Goal: Task Accomplishment & Management: Manage account settings

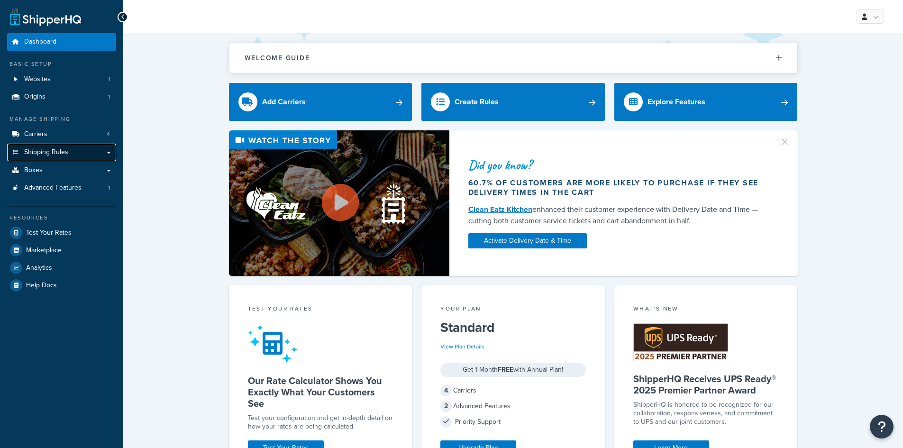
click at [40, 150] on span "Shipping Rules" at bounding box center [46, 152] width 44 height 8
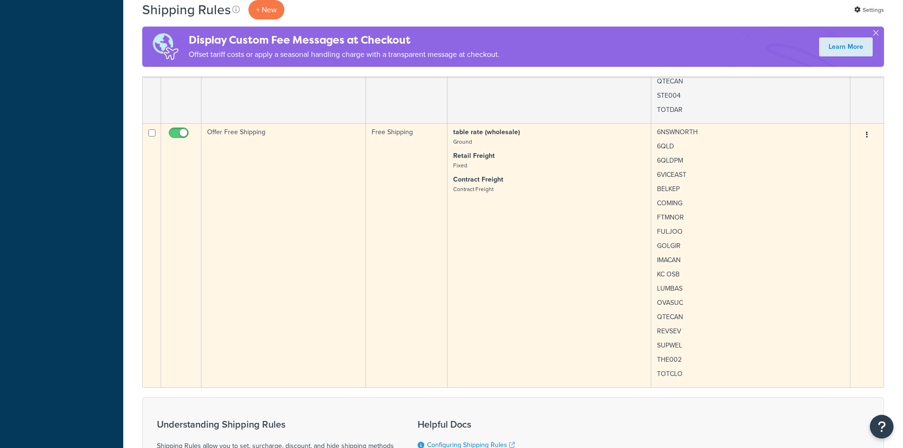
scroll to position [32495, 0]
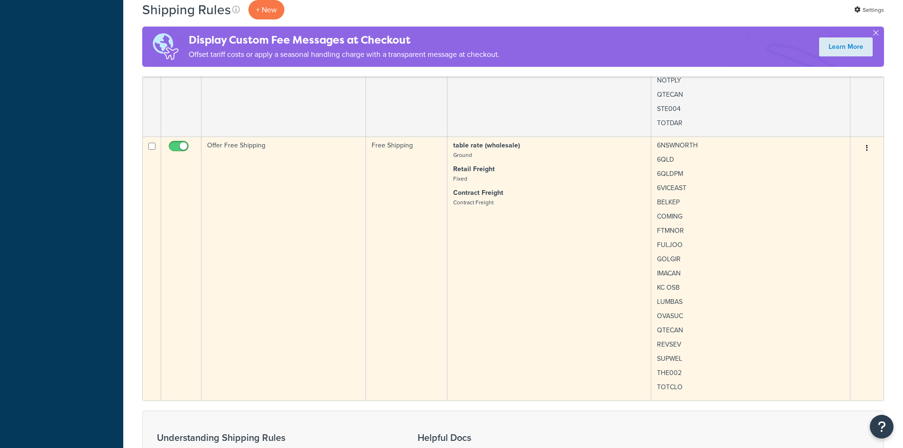
click at [562, 188] on p "Contract Freight Contract Freight" at bounding box center [549, 197] width 192 height 19
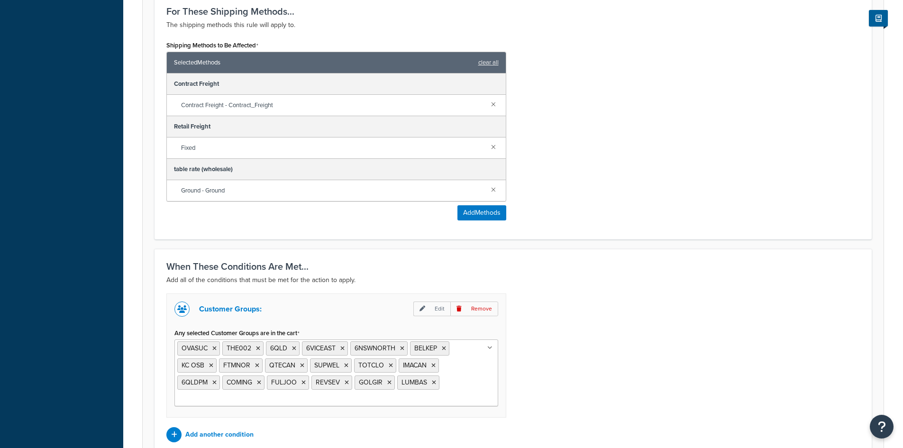
scroll to position [547, 0]
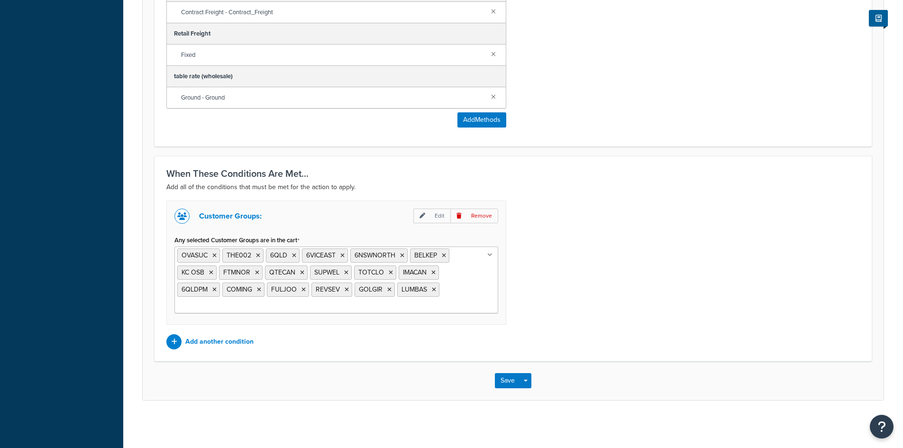
click at [467, 302] on ul "OVASUC THE002 6QLD 6VICEAST 6NSWNORTH BELKEP KC OSB FTMNOR QTECAN SUPWEL TOTCLO…" at bounding box center [336, 280] width 324 height 67
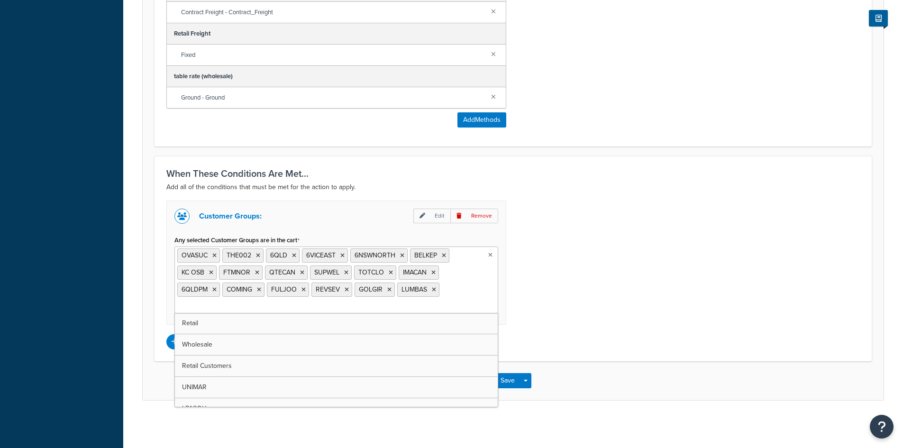
paste input "[PERSON_NAME]"
type input "[PERSON_NAME]"
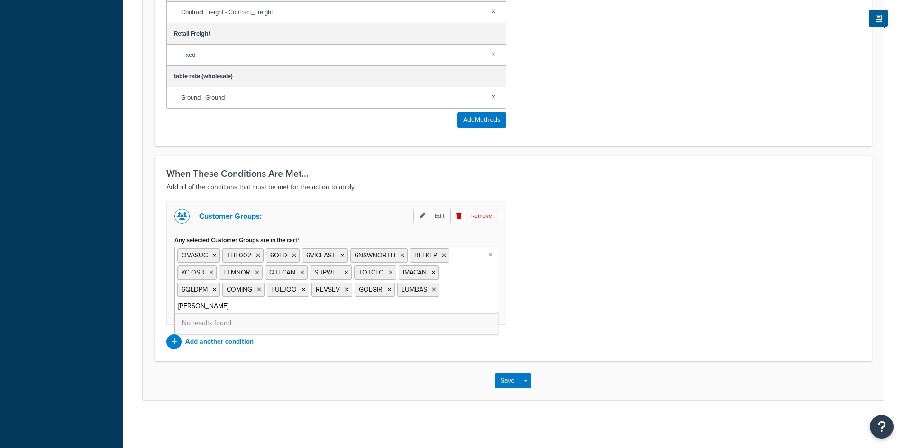
click at [616, 232] on div "Customer Groups: Edit Remove Any selected Customer Groups are in the cart OVASU…" at bounding box center [513, 275] width 708 height 149
click at [437, 213] on p "Edit" at bounding box center [431, 216] width 37 height 15
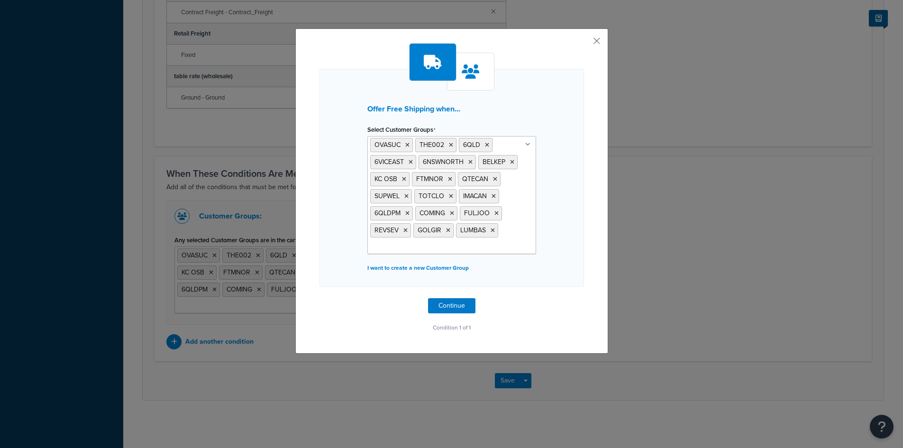
scroll to position [532, 0]
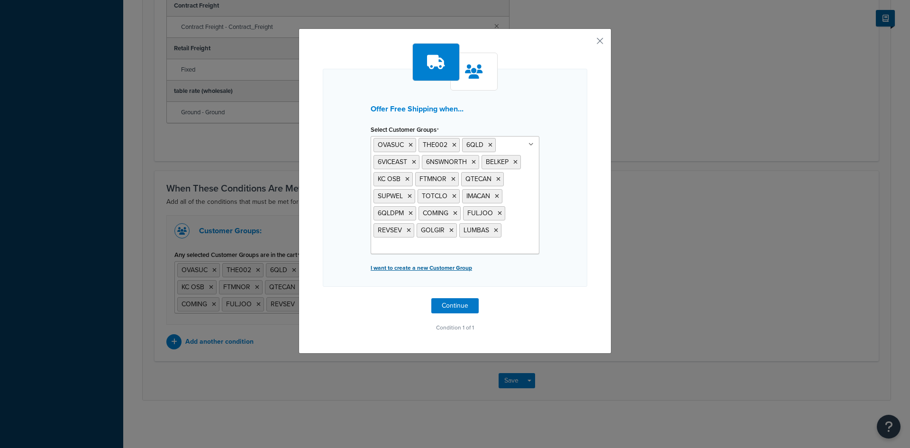
click at [427, 268] on p "I want to create a new Customer Group" at bounding box center [455, 267] width 169 height 13
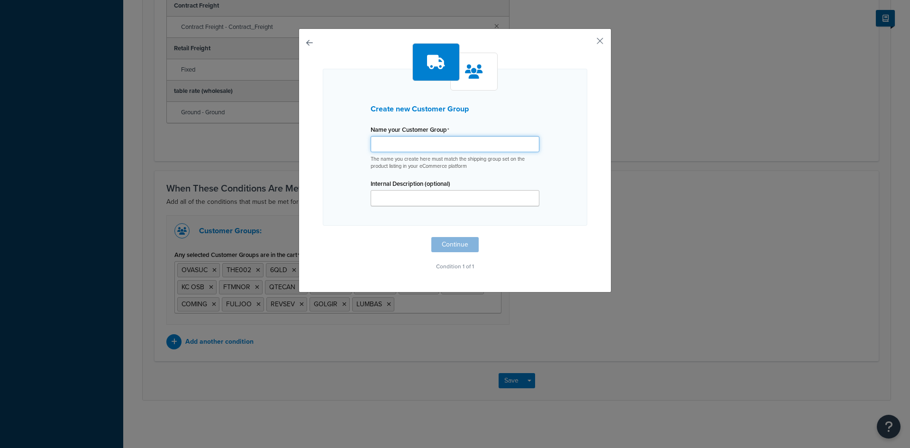
click at [428, 143] on input "Shipping Rule Name" at bounding box center [455, 144] width 169 height 16
paste input "[PERSON_NAME]"
drag, startPoint x: 431, startPoint y: 140, endPoint x: 280, endPoint y: 141, distance: 151.7
click at [280, 141] on div "Create new Customer Group Name your Customer Group [PERSON_NAME] The name you c…" at bounding box center [455, 224] width 910 height 448
type input "[PERSON_NAME]"
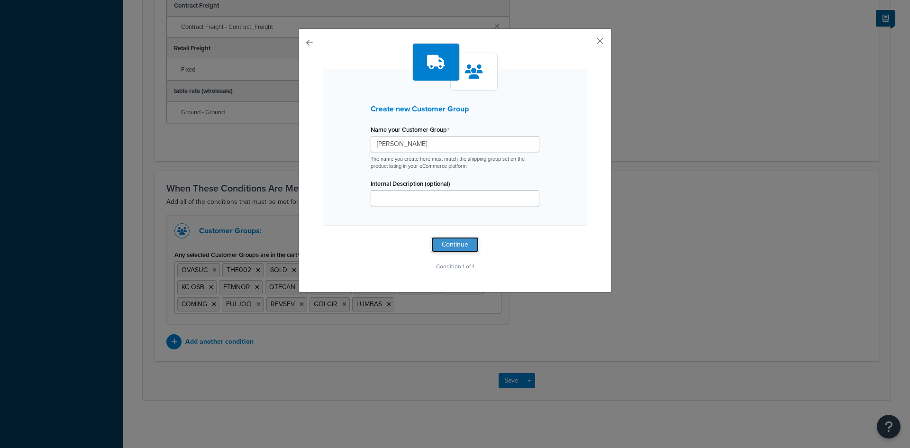
click at [439, 244] on button "Continue" at bounding box center [454, 244] width 47 height 15
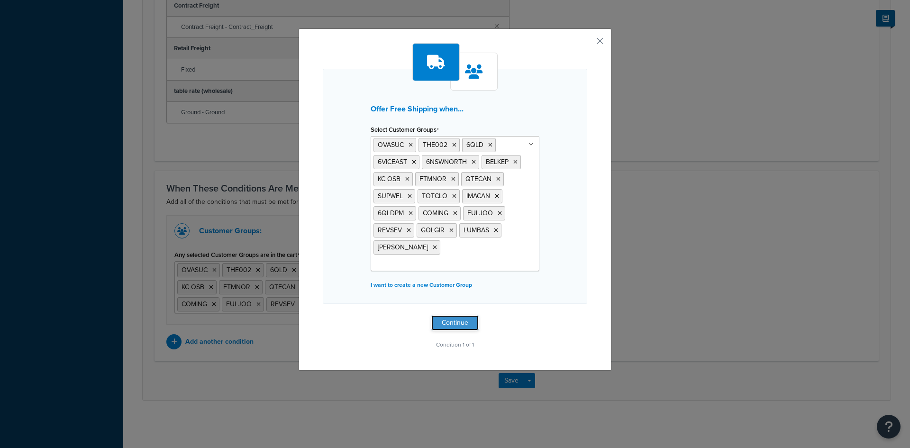
click at [454, 315] on button "Continue" at bounding box center [454, 322] width 47 height 15
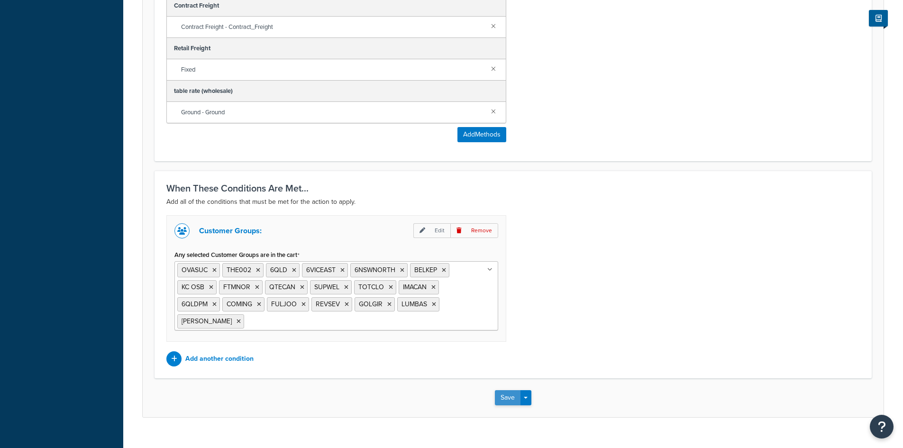
click at [510, 401] on button "Save" at bounding box center [508, 397] width 26 height 15
